Goal: Task Accomplishment & Management: Use online tool/utility

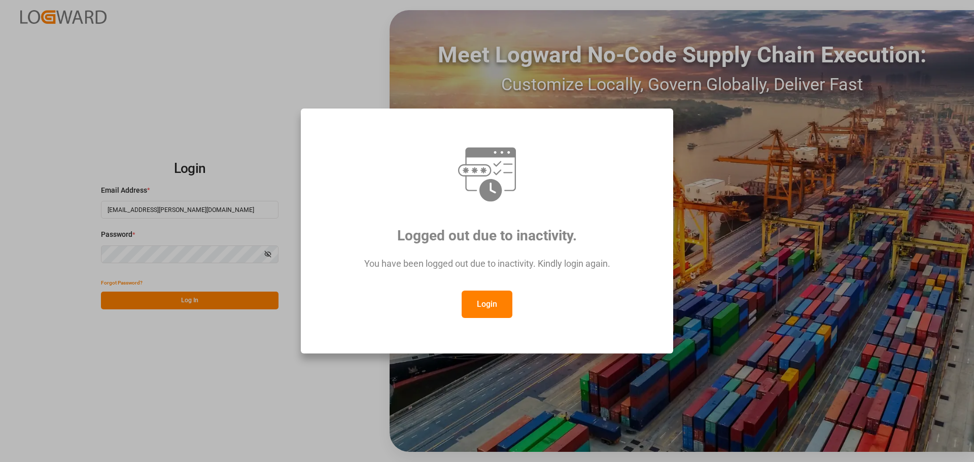
click at [480, 310] on button "Login" at bounding box center [487, 304] width 51 height 27
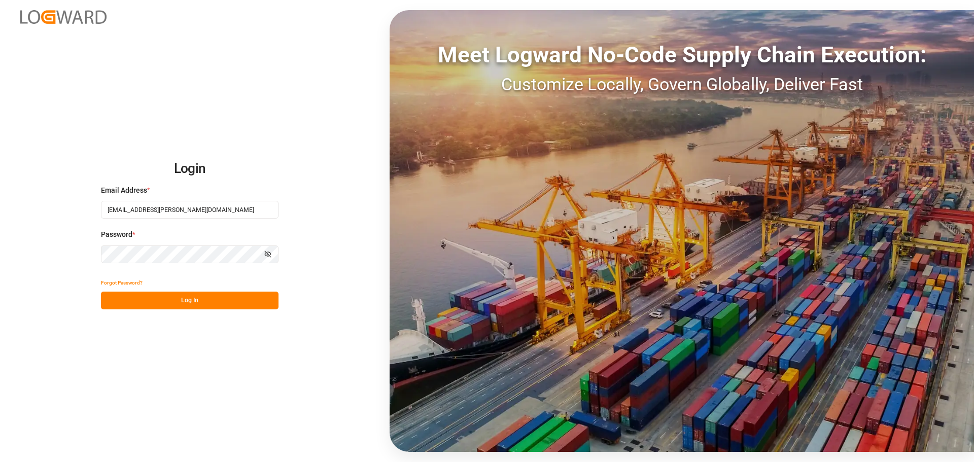
click at [220, 298] on button "Log In" at bounding box center [190, 301] width 178 height 18
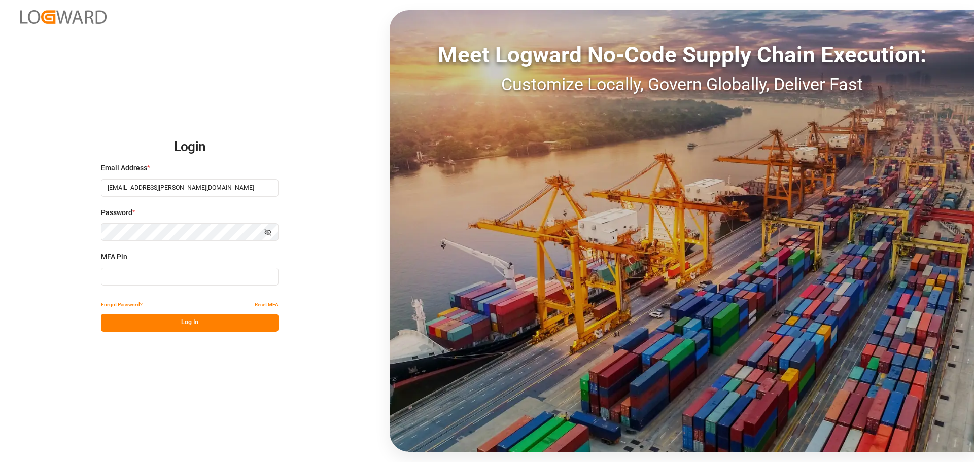
click at [184, 279] on input at bounding box center [190, 277] width 178 height 18
type input "171544"
click at [230, 316] on button "Log In" at bounding box center [190, 323] width 178 height 18
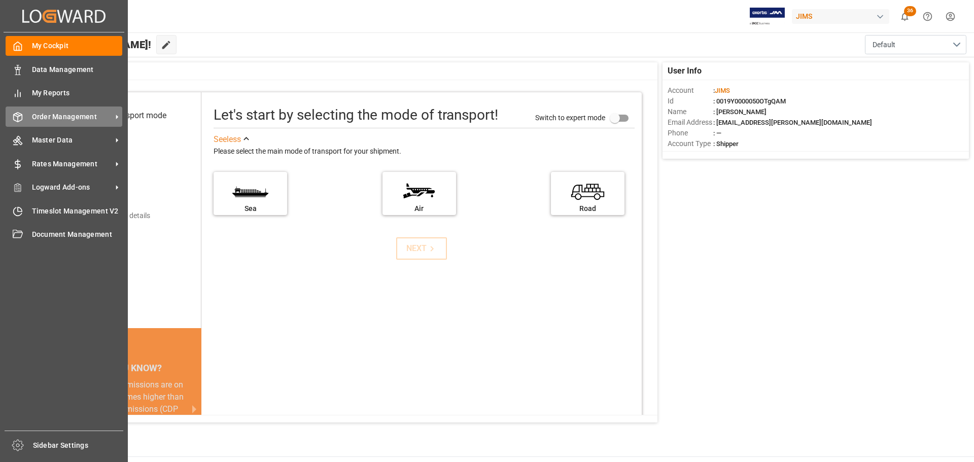
click at [82, 117] on span "Order Management" at bounding box center [72, 117] width 80 height 11
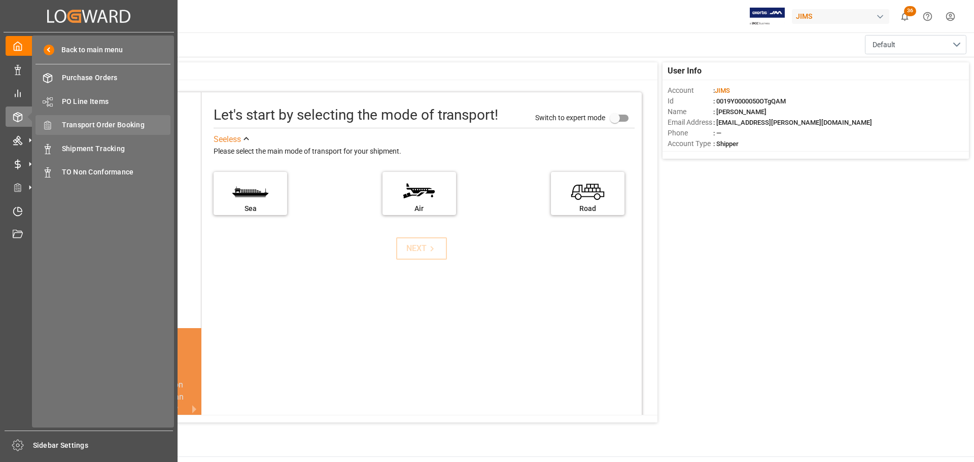
click at [136, 127] on span "Transport Order Booking" at bounding box center [116, 125] width 109 height 11
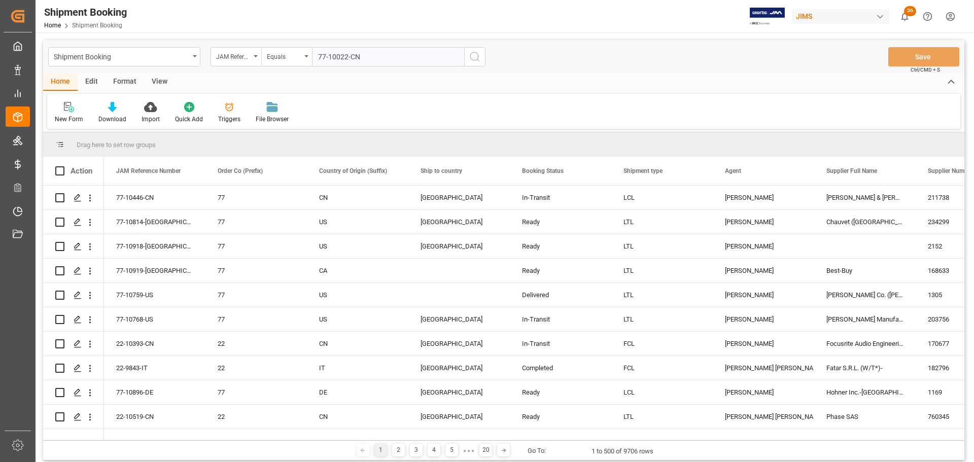
type input "77-10022-CN"
click at [470, 58] on icon "search button" at bounding box center [475, 57] width 12 height 12
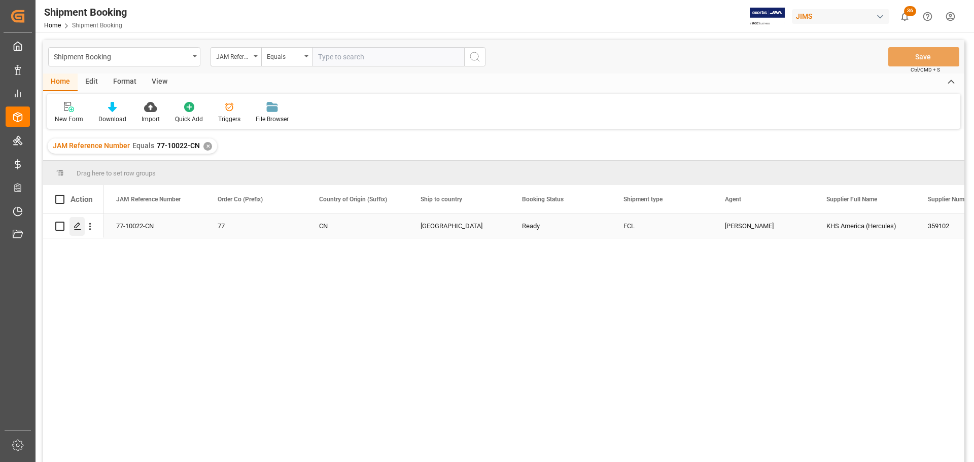
click at [80, 230] on icon "Press SPACE to select this row." at bounding box center [78, 226] width 8 height 8
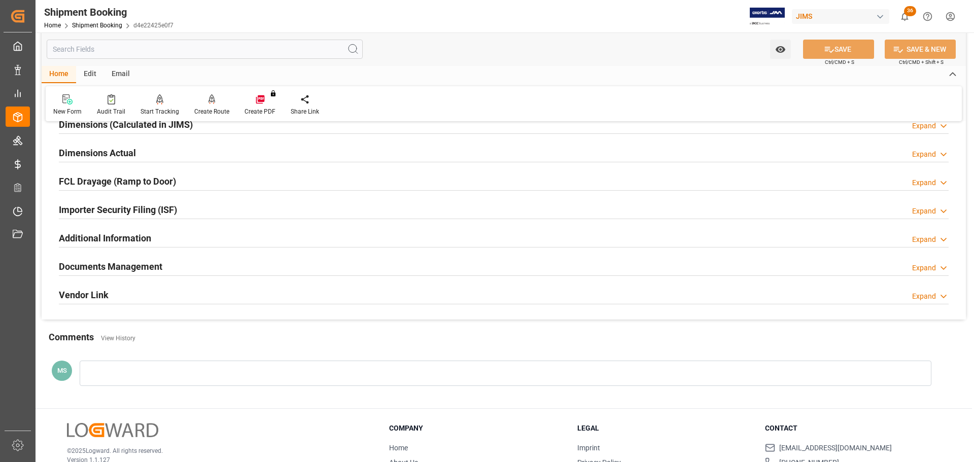
scroll to position [254, 0]
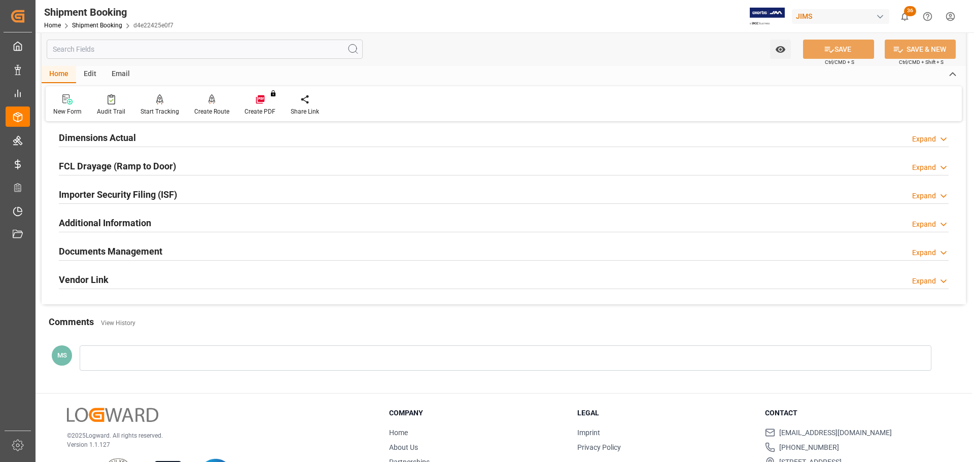
click at [130, 255] on h2 "Documents Management" at bounding box center [110, 252] width 103 height 14
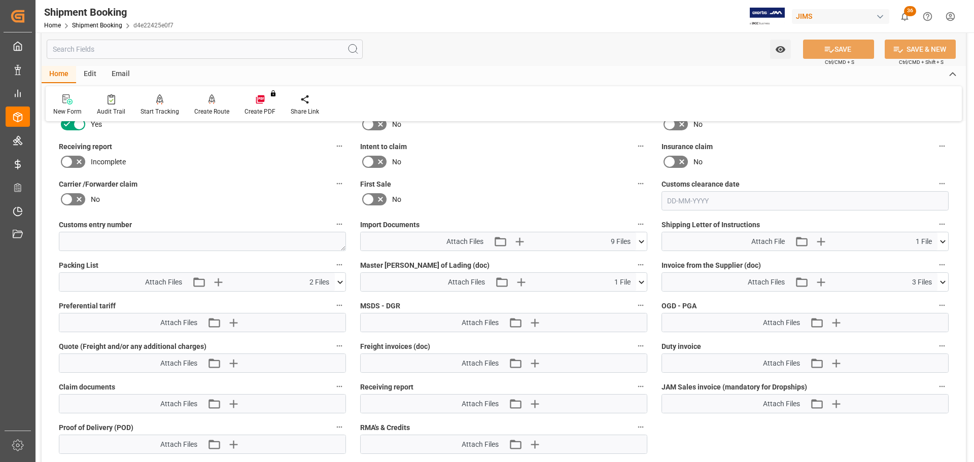
scroll to position [507, 0]
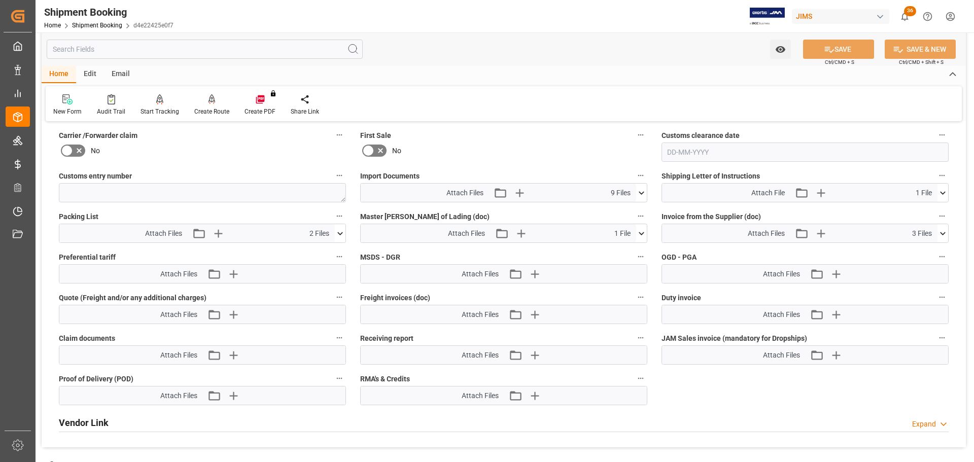
click at [638, 192] on icon at bounding box center [641, 193] width 11 height 11
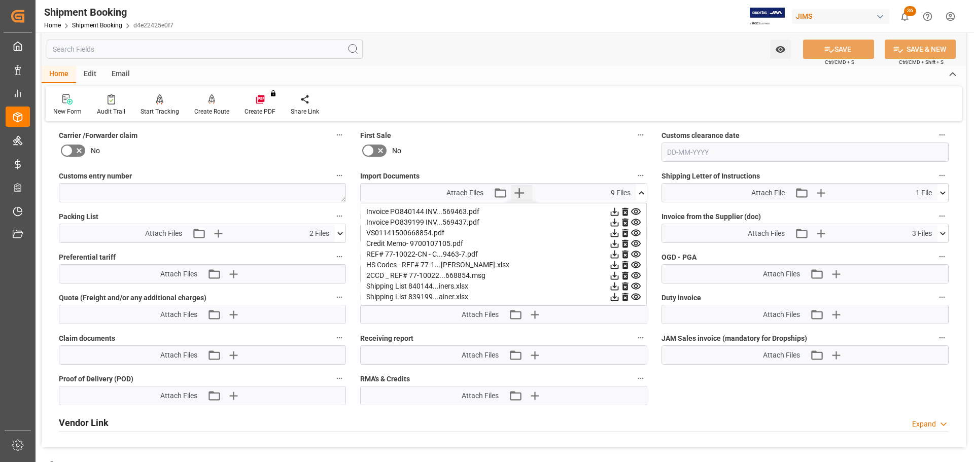
click at [520, 189] on icon "button" at bounding box center [519, 193] width 16 height 16
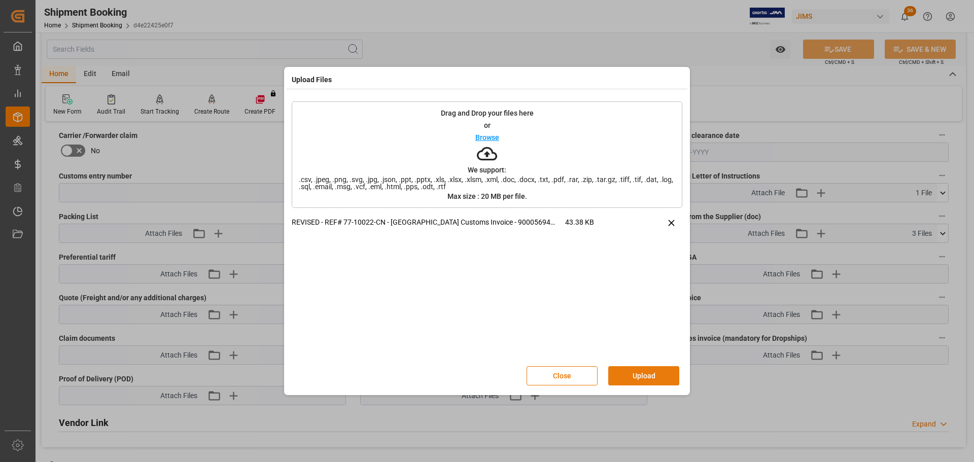
click at [645, 372] on button "Upload" at bounding box center [643, 375] width 71 height 19
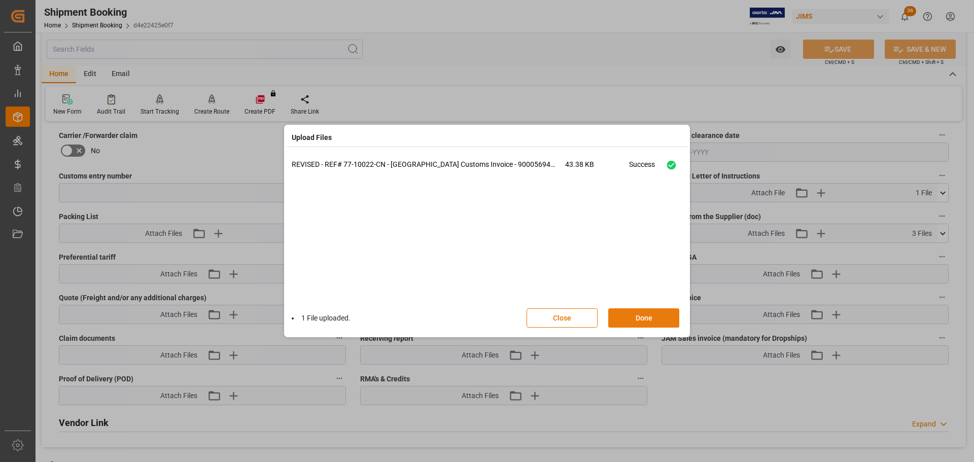
click at [652, 315] on button "Done" at bounding box center [643, 317] width 71 height 19
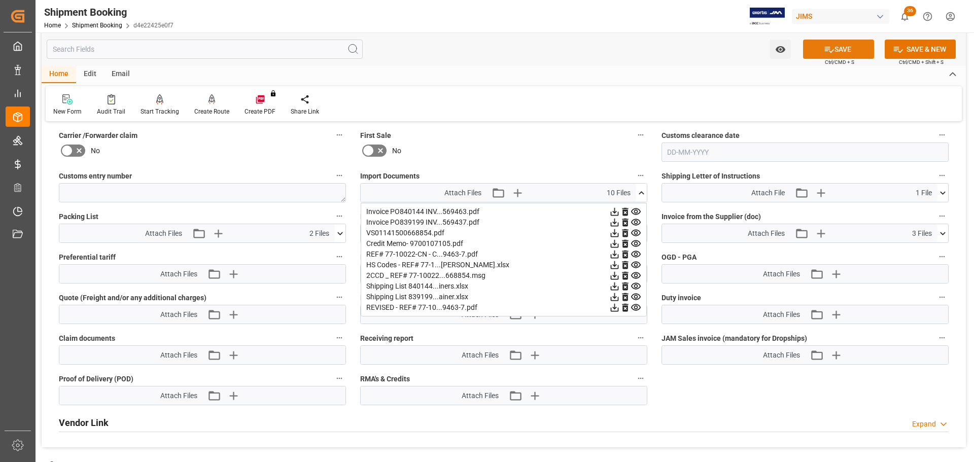
click at [843, 52] on button "SAVE" at bounding box center [838, 49] width 71 height 19
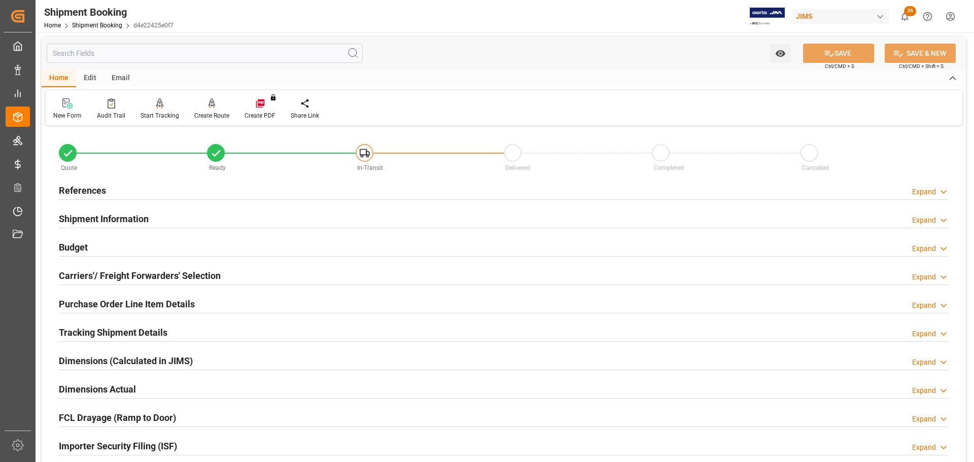
scroll to position [0, 0]
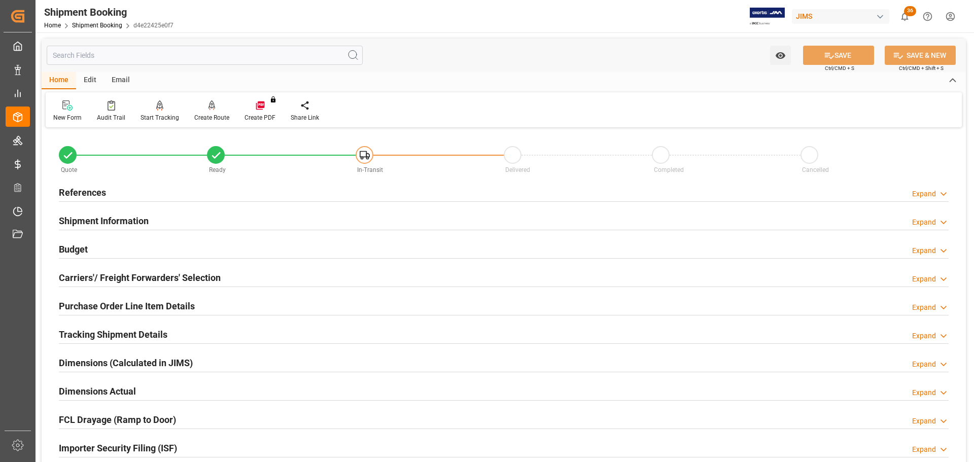
click at [163, 193] on div "References Expand" at bounding box center [504, 191] width 890 height 19
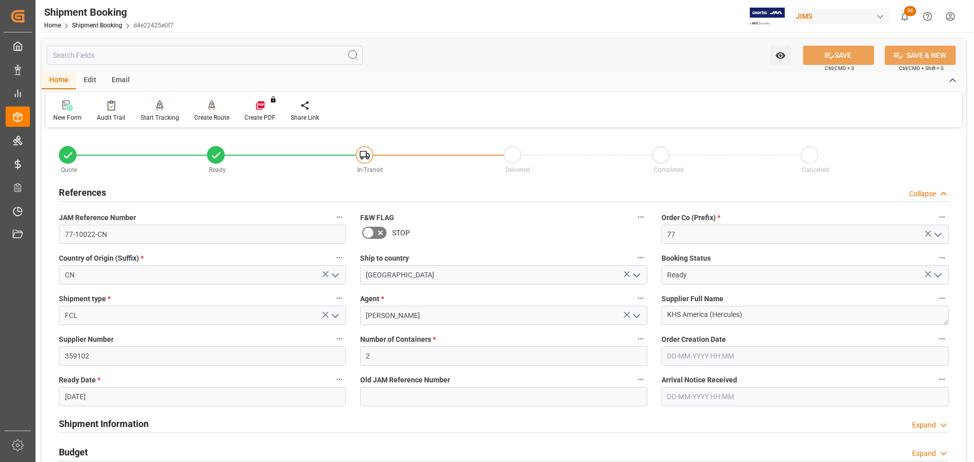
click at [162, 193] on div "References Collapse" at bounding box center [504, 191] width 890 height 19
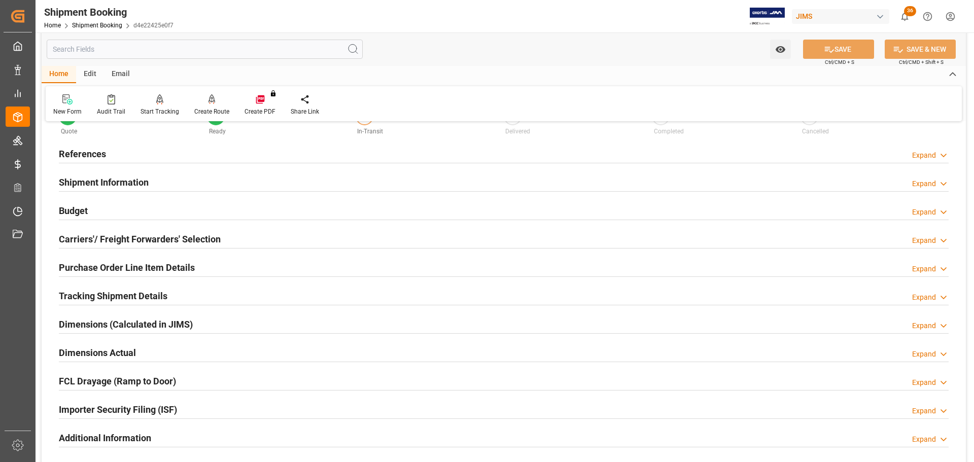
scroll to position [101, 0]
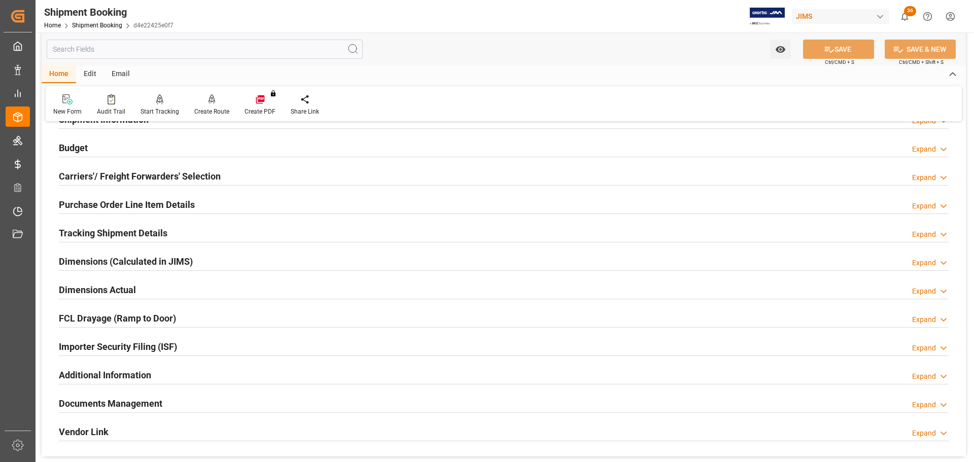
click at [150, 229] on h2 "Tracking Shipment Details" at bounding box center [113, 233] width 109 height 14
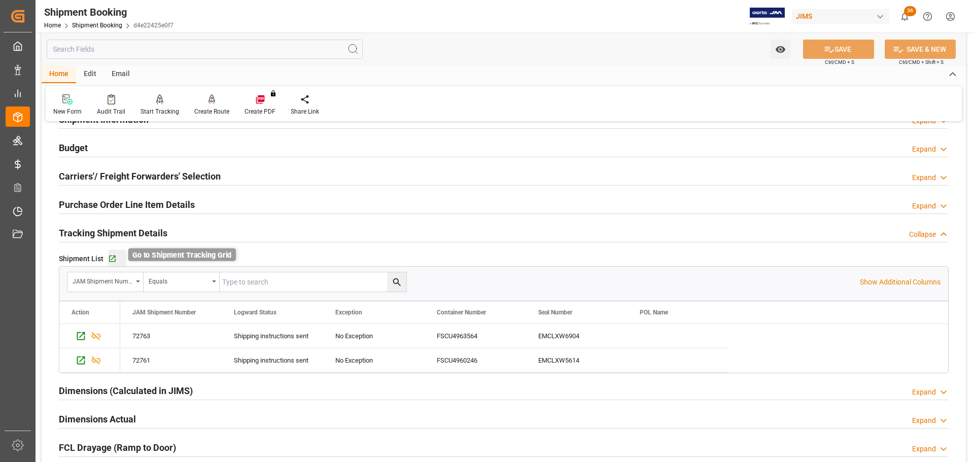
click at [115, 260] on icon "button" at bounding box center [112, 259] width 9 height 9
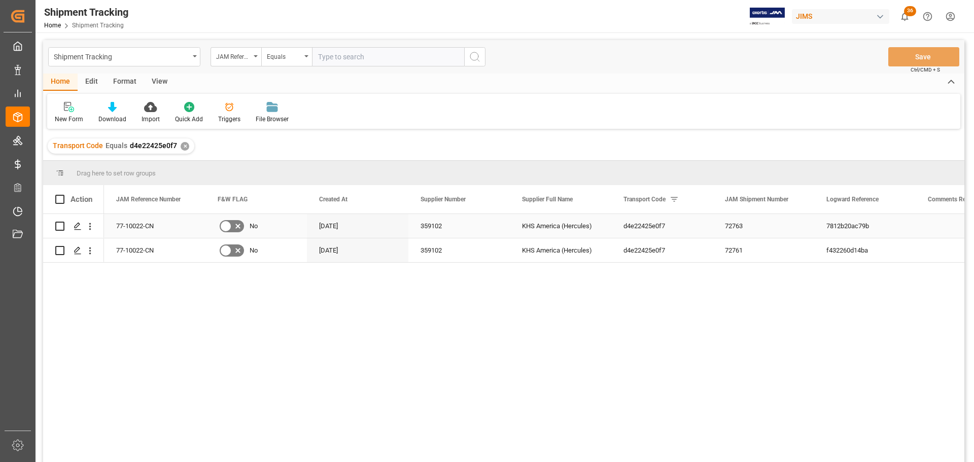
click at [73, 224] on div "Press SPACE to select this row." at bounding box center [77, 226] width 15 height 19
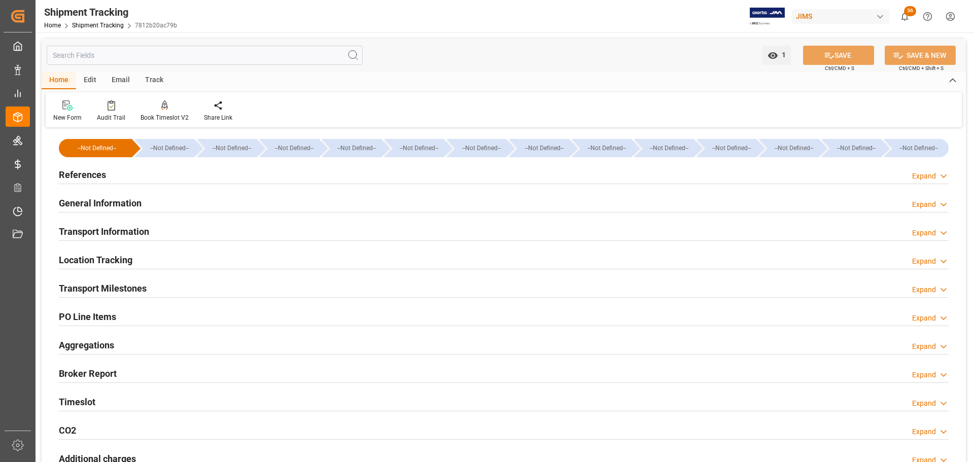
click at [145, 175] on div "References Expand" at bounding box center [504, 173] width 890 height 19
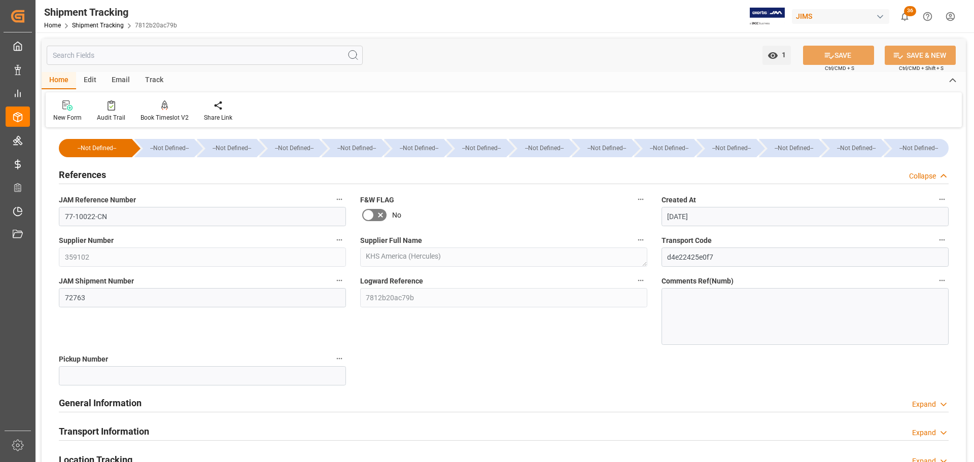
click at [140, 176] on div "References Collapse" at bounding box center [504, 173] width 890 height 19
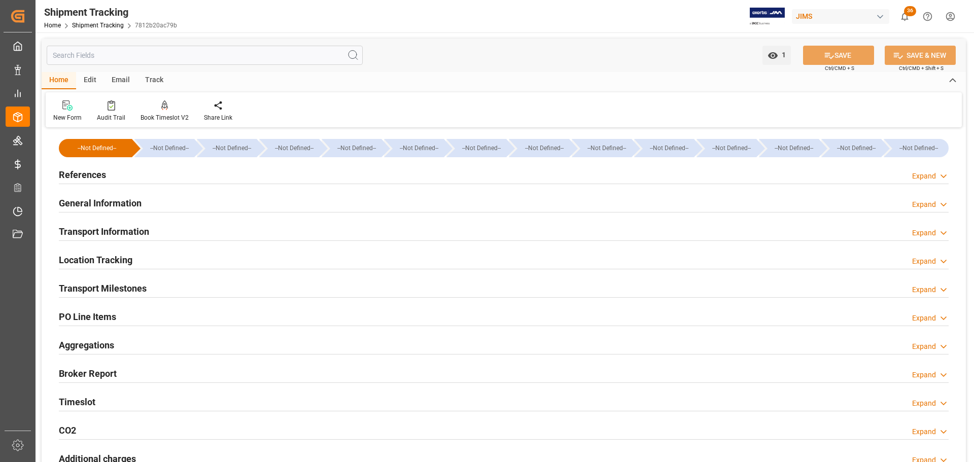
click at [138, 199] on h2 "General Information" at bounding box center [100, 203] width 83 height 14
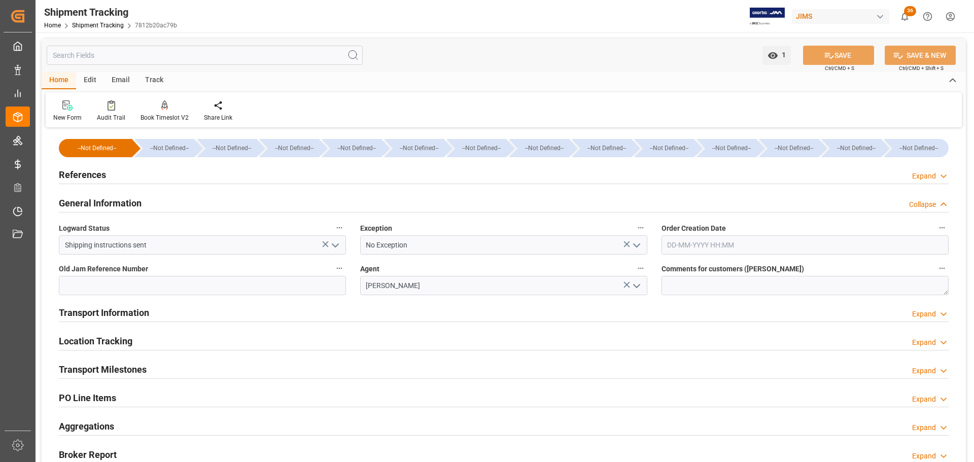
click at [138, 199] on h2 "General Information" at bounding box center [100, 203] width 83 height 14
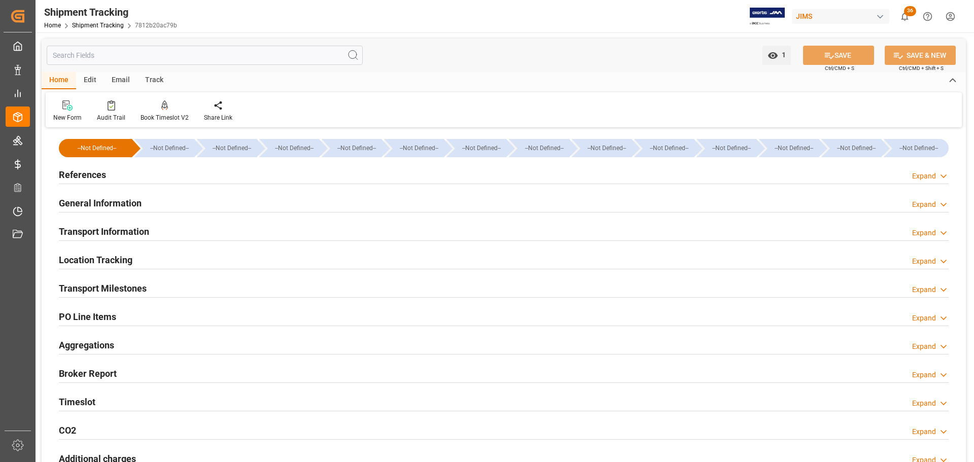
click at [140, 224] on div "Transport Information" at bounding box center [104, 230] width 90 height 19
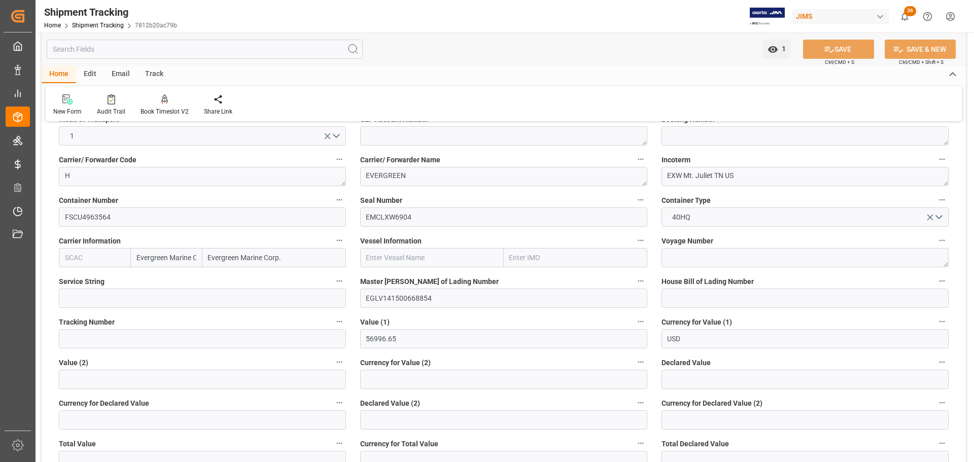
scroll to position [152, 0]
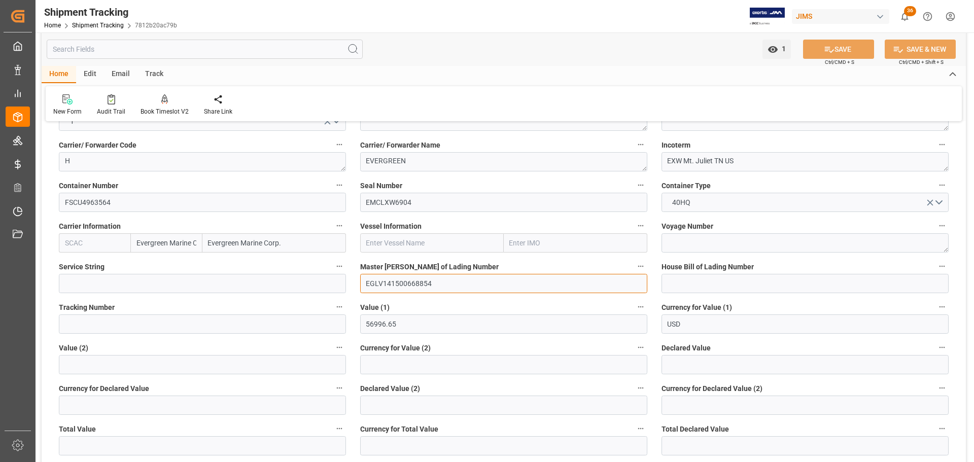
drag, startPoint x: 478, startPoint y: 282, endPoint x: 384, endPoint y: 289, distance: 94.7
click at [384, 289] on input "EGLV141500668854" at bounding box center [503, 283] width 287 height 19
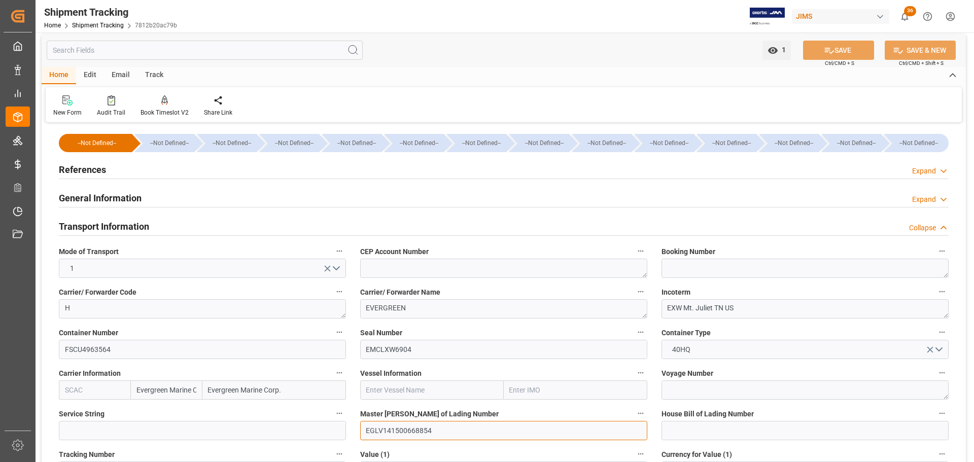
scroll to position [0, 0]
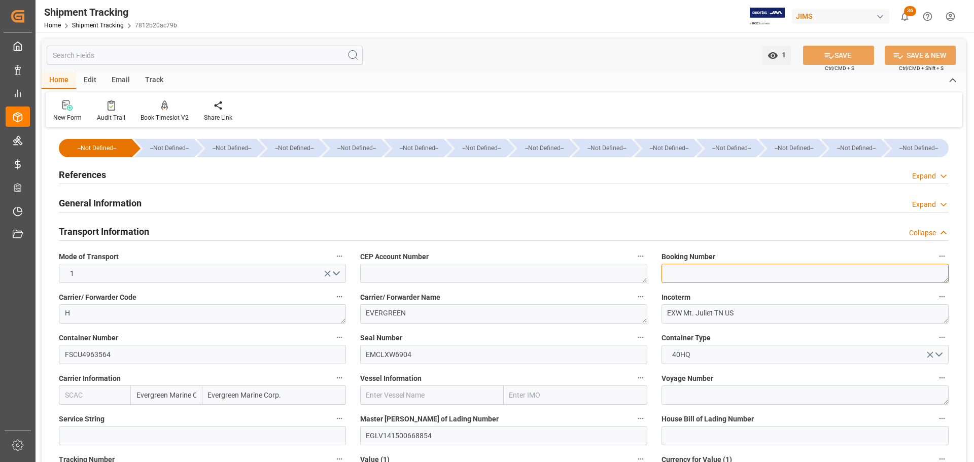
click at [709, 274] on textarea at bounding box center [805, 273] width 287 height 19
paste textarea "141500668854"
type textarea "141500668854"
click at [827, 56] on icon at bounding box center [829, 55] width 11 height 11
click at [150, 231] on div "Transport Information Collapse" at bounding box center [504, 230] width 890 height 19
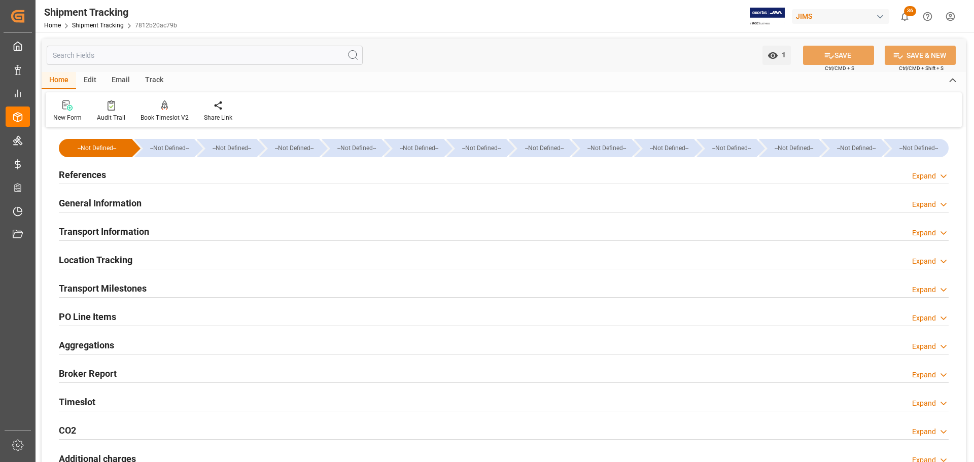
click at [175, 231] on div "Transport Information Expand" at bounding box center [504, 230] width 890 height 19
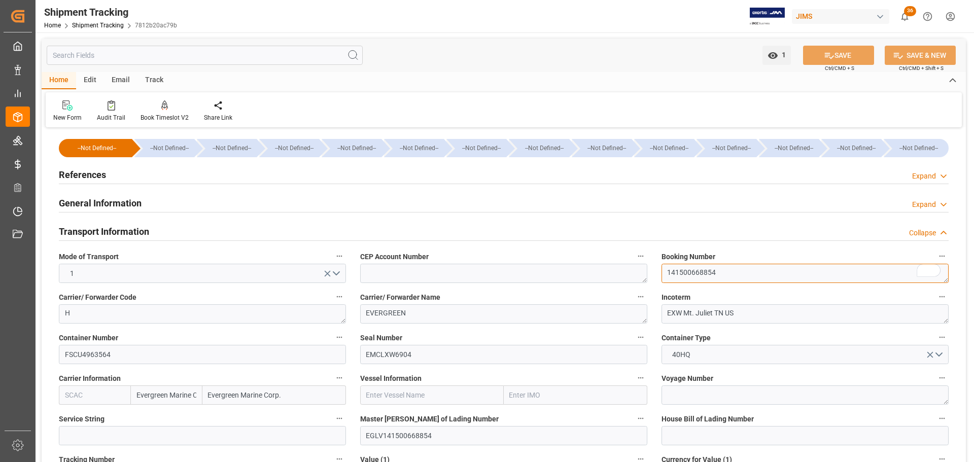
drag, startPoint x: 746, startPoint y: 275, endPoint x: 611, endPoint y: 275, distance: 135.5
drag, startPoint x: 725, startPoint y: 272, endPoint x: 584, endPoint y: 282, distance: 140.8
click at [834, 52] on button "SAVE" at bounding box center [838, 55] width 71 height 19
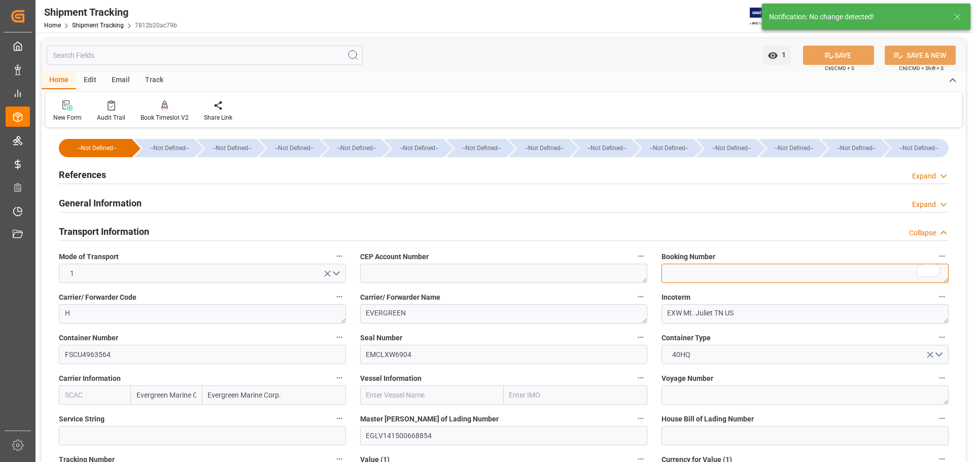
click at [711, 271] on textarea "141500668854" at bounding box center [805, 273] width 287 height 19
paste textarea "141500668854"
type textarea "141500668854"
click at [838, 55] on button "SAVE" at bounding box center [838, 55] width 71 height 19
click at [239, 235] on div "Transport Information Collapse" at bounding box center [504, 230] width 890 height 19
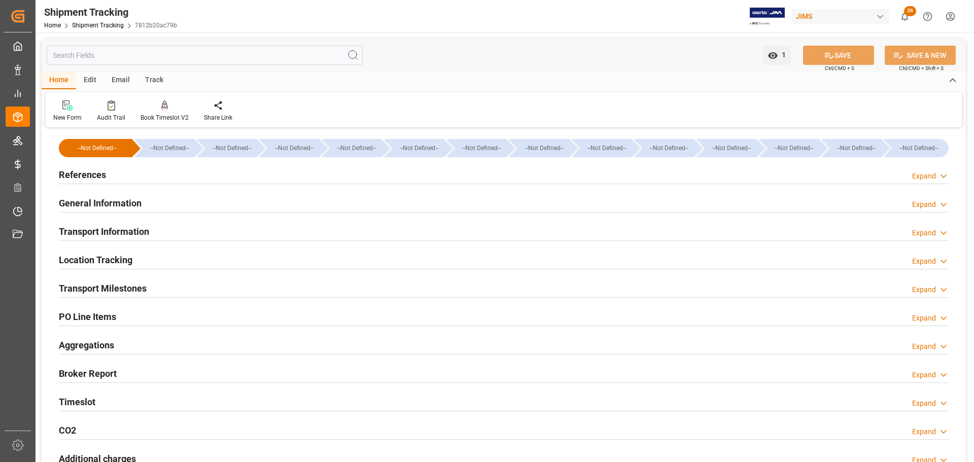
click at [249, 233] on div "Transport Information Expand" at bounding box center [504, 230] width 890 height 19
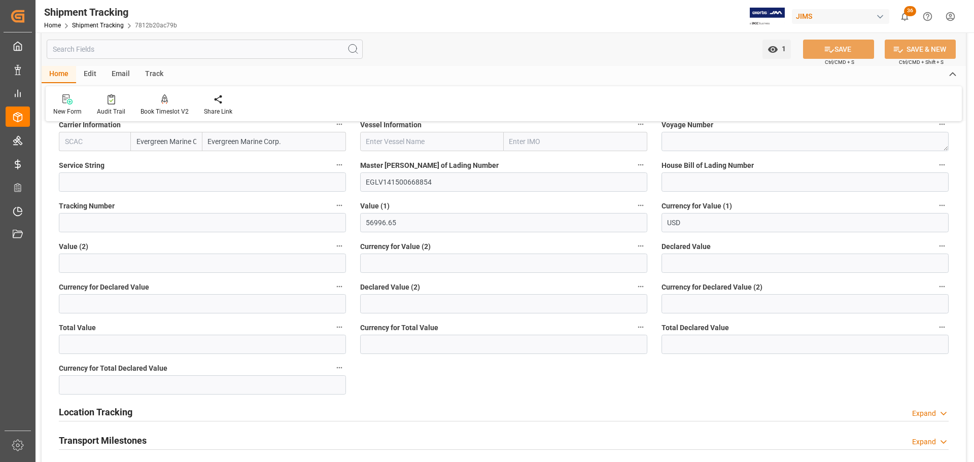
scroll to position [406, 0]
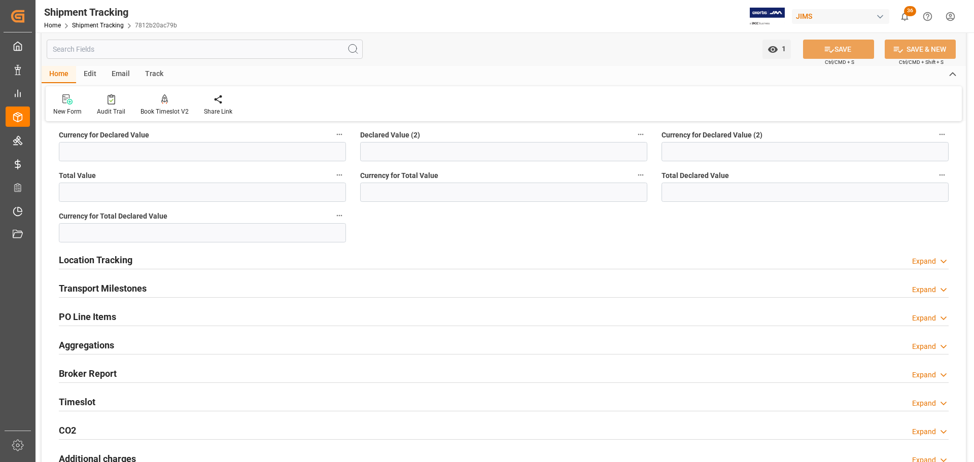
click at [246, 282] on div "Transport Milestones Expand" at bounding box center [504, 287] width 890 height 19
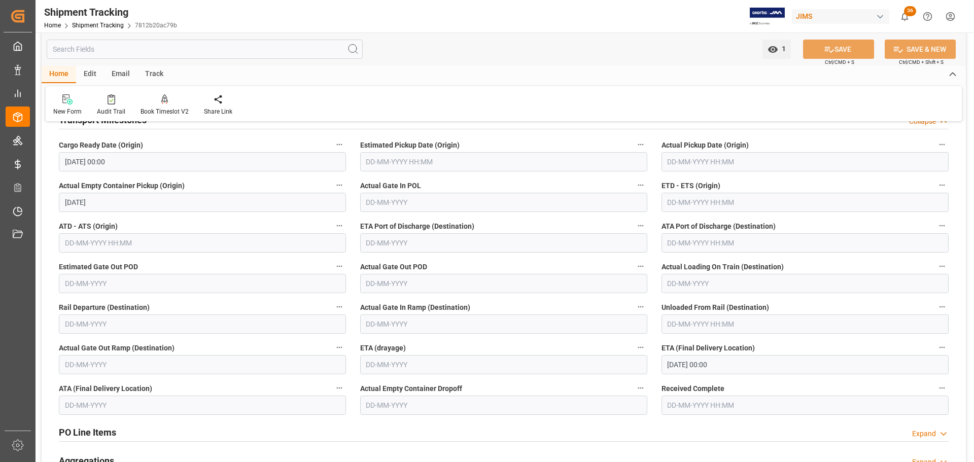
scroll to position [558, 0]
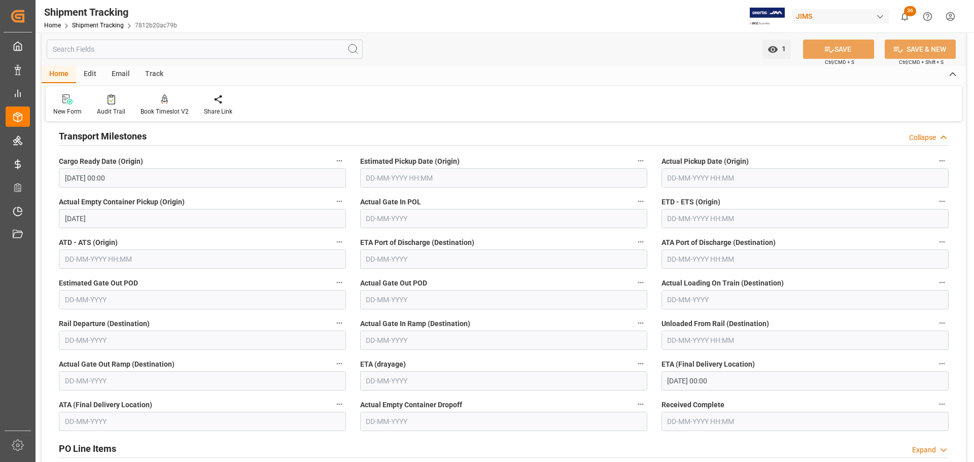
click at [414, 183] on input "text" at bounding box center [503, 177] width 287 height 19
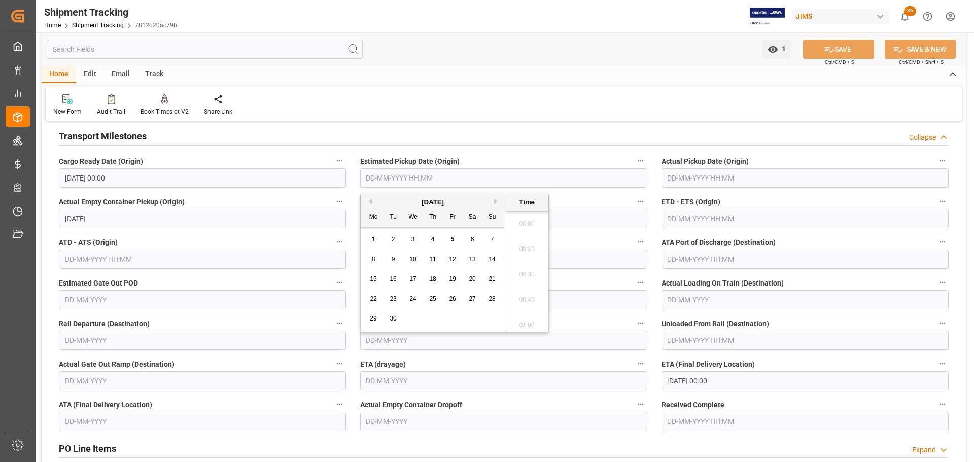
scroll to position [1221, 0]
click at [370, 199] on button "Previous Month" at bounding box center [369, 201] width 6 height 6
click at [369, 199] on button "Previous Month" at bounding box center [369, 201] width 6 height 6
click at [412, 257] on span "9" at bounding box center [413, 259] width 4 height 7
type input "09-07-2025 00:00"
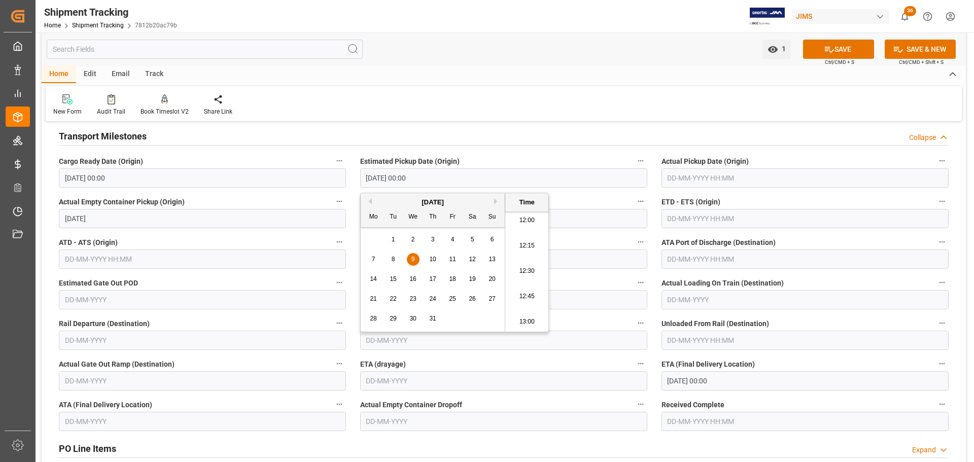
click at [701, 177] on input "text" at bounding box center [805, 177] width 287 height 19
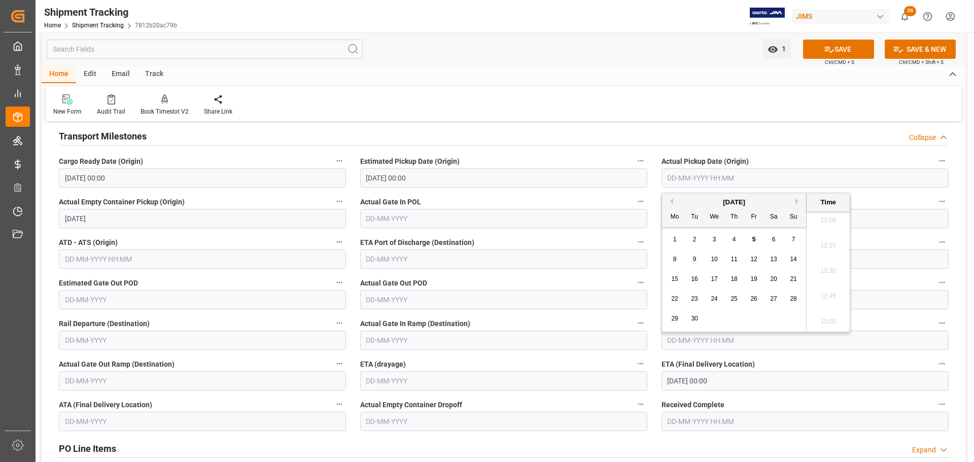
click at [673, 200] on button "Previous Month" at bounding box center [670, 201] width 6 height 6
click at [713, 258] on span "9" at bounding box center [715, 259] width 4 height 7
type input "09-07-2025 00:00"
click at [764, 159] on label "Actual Pickup Date (Origin)" at bounding box center [805, 161] width 287 height 14
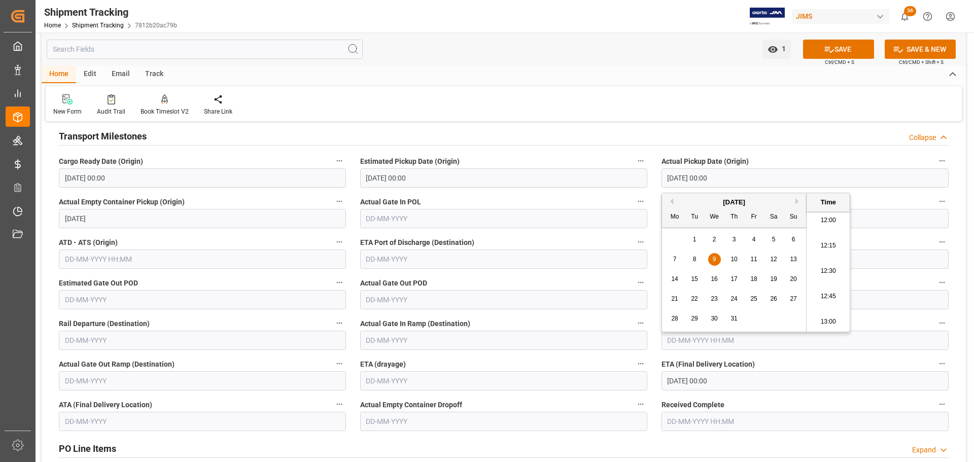
click at [936, 159] on button "Actual Pickup Date (Origin)" at bounding box center [942, 160] width 13 height 13
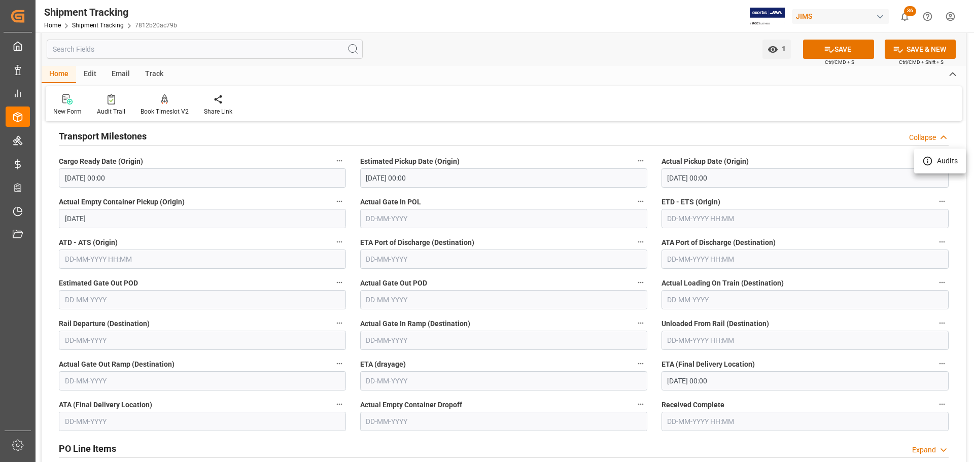
click at [721, 219] on div at bounding box center [487, 231] width 974 height 462
click at [691, 220] on input "text" at bounding box center [805, 218] width 287 height 19
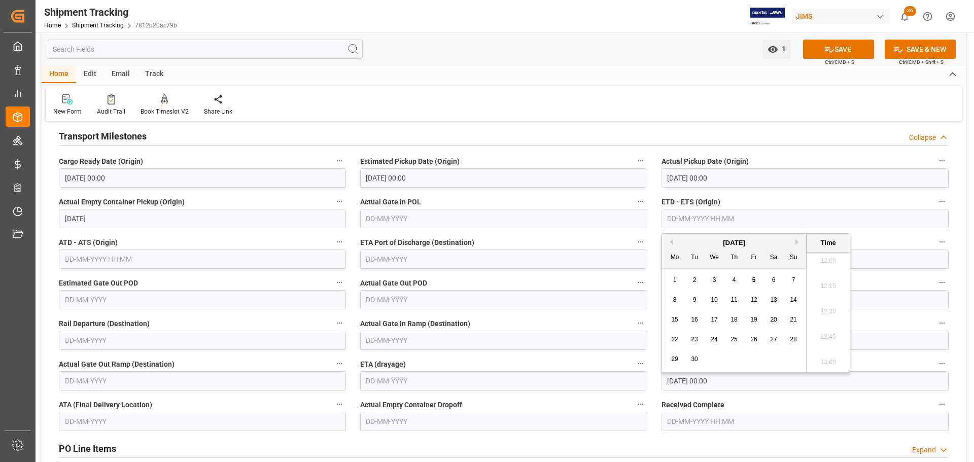
click at [673, 239] on button "Previous Month" at bounding box center [670, 242] width 6 height 6
click at [788, 320] on div "17" at bounding box center [793, 320] width 13 height 12
type input "17-08-2025 00:00"
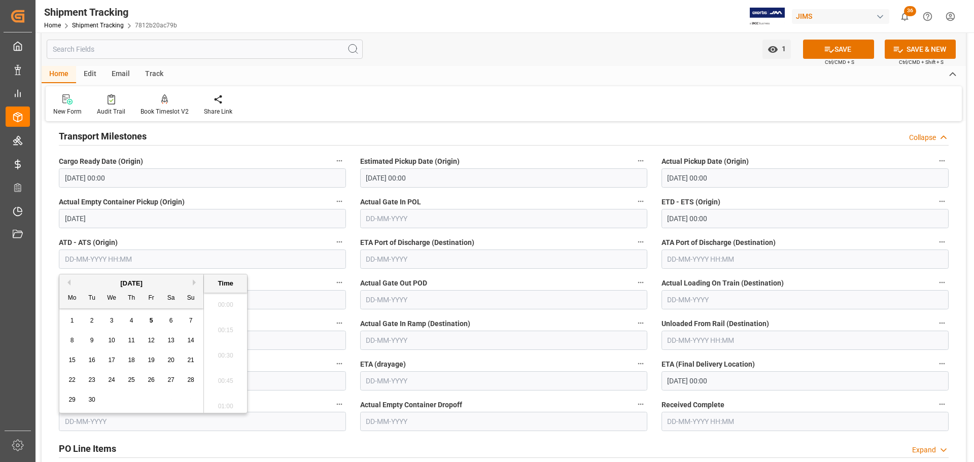
click at [91, 252] on input "text" at bounding box center [202, 259] width 287 height 19
click at [113, 364] on span "17" at bounding box center [111, 360] width 7 height 7
type input "17-09-2025 00:00"
click at [673, 448] on div "PO Line Items Expand" at bounding box center [504, 447] width 890 height 19
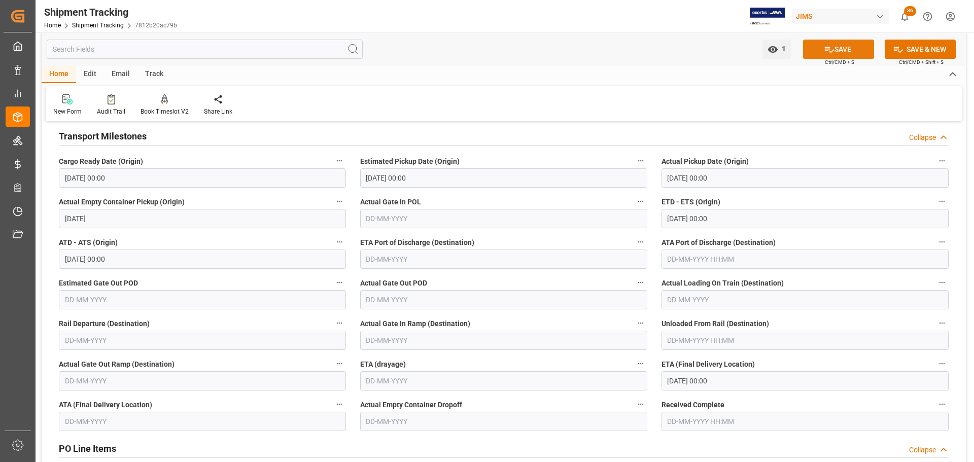
click at [837, 48] on button "SAVE" at bounding box center [838, 49] width 71 height 19
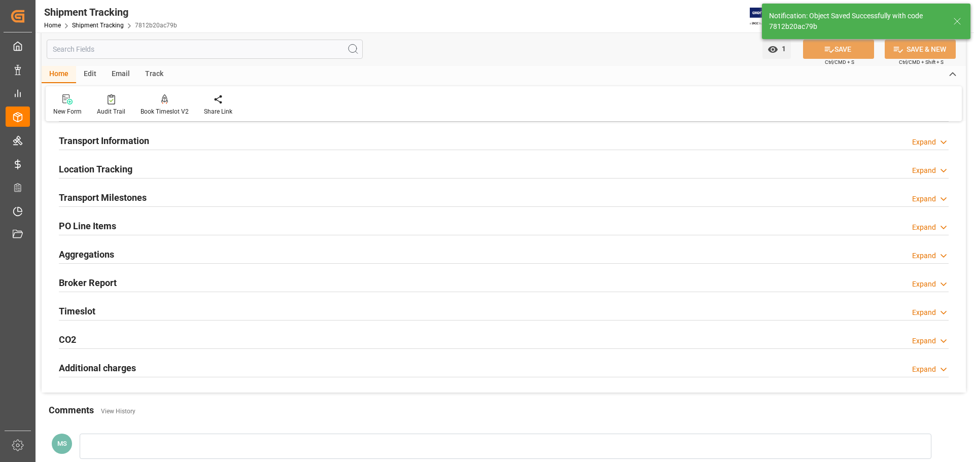
scroll to position [0, 0]
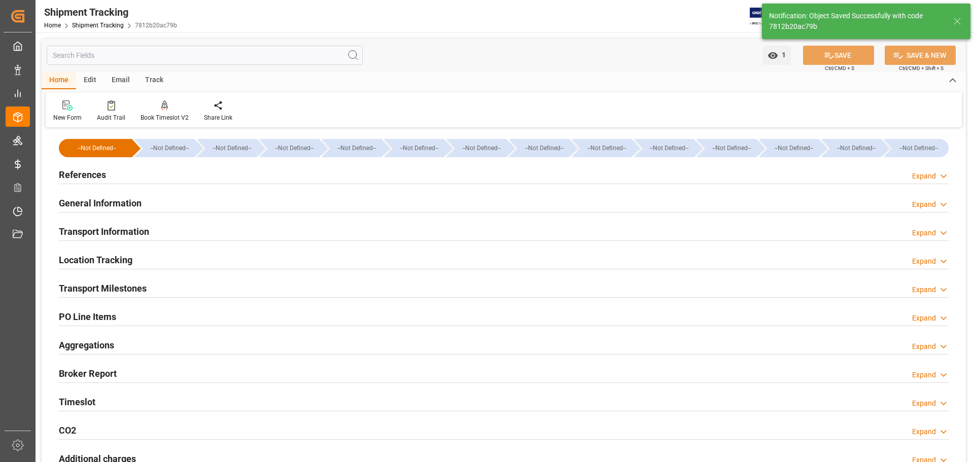
click at [152, 201] on div "General Information Expand" at bounding box center [504, 202] width 890 height 19
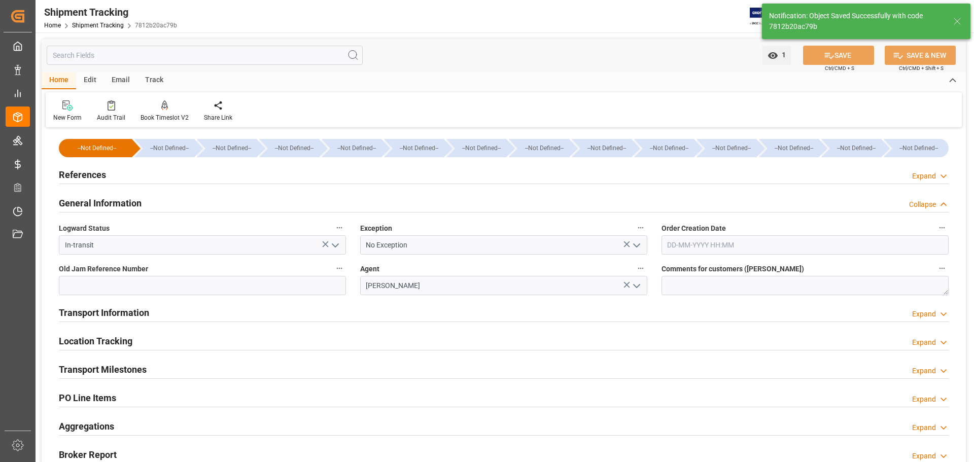
click at [152, 201] on div "General Information Collapse" at bounding box center [504, 202] width 890 height 19
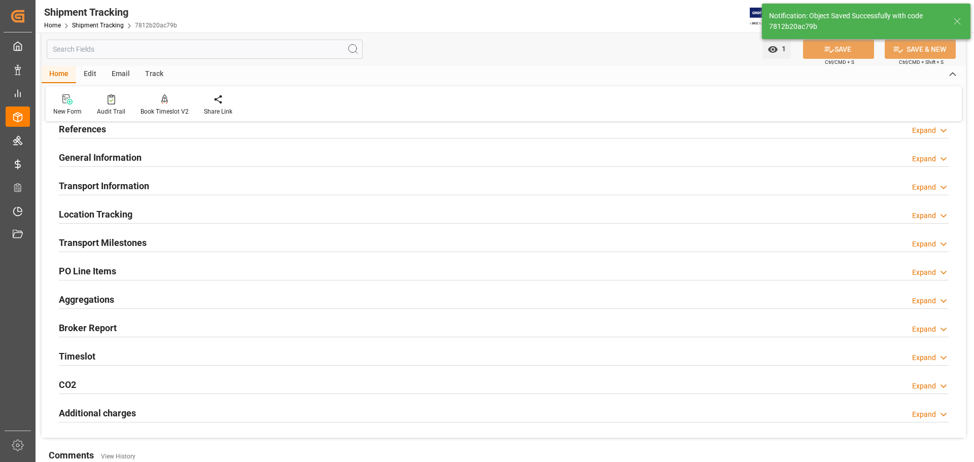
scroll to position [101, 0]
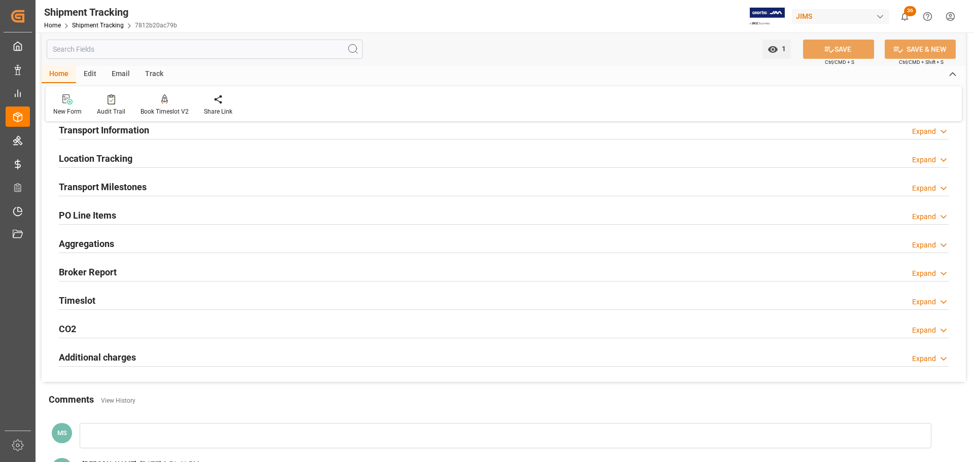
click at [204, 184] on div "Transport Milestones Expand" at bounding box center [504, 186] width 890 height 19
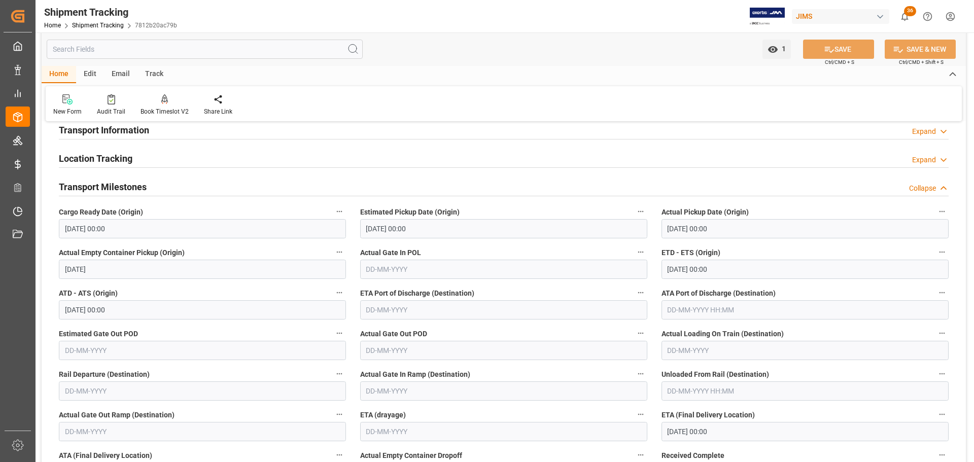
click at [196, 187] on div "Transport Milestones Collapse" at bounding box center [504, 186] width 890 height 19
